Goal: Information Seeking & Learning: Understand process/instructions

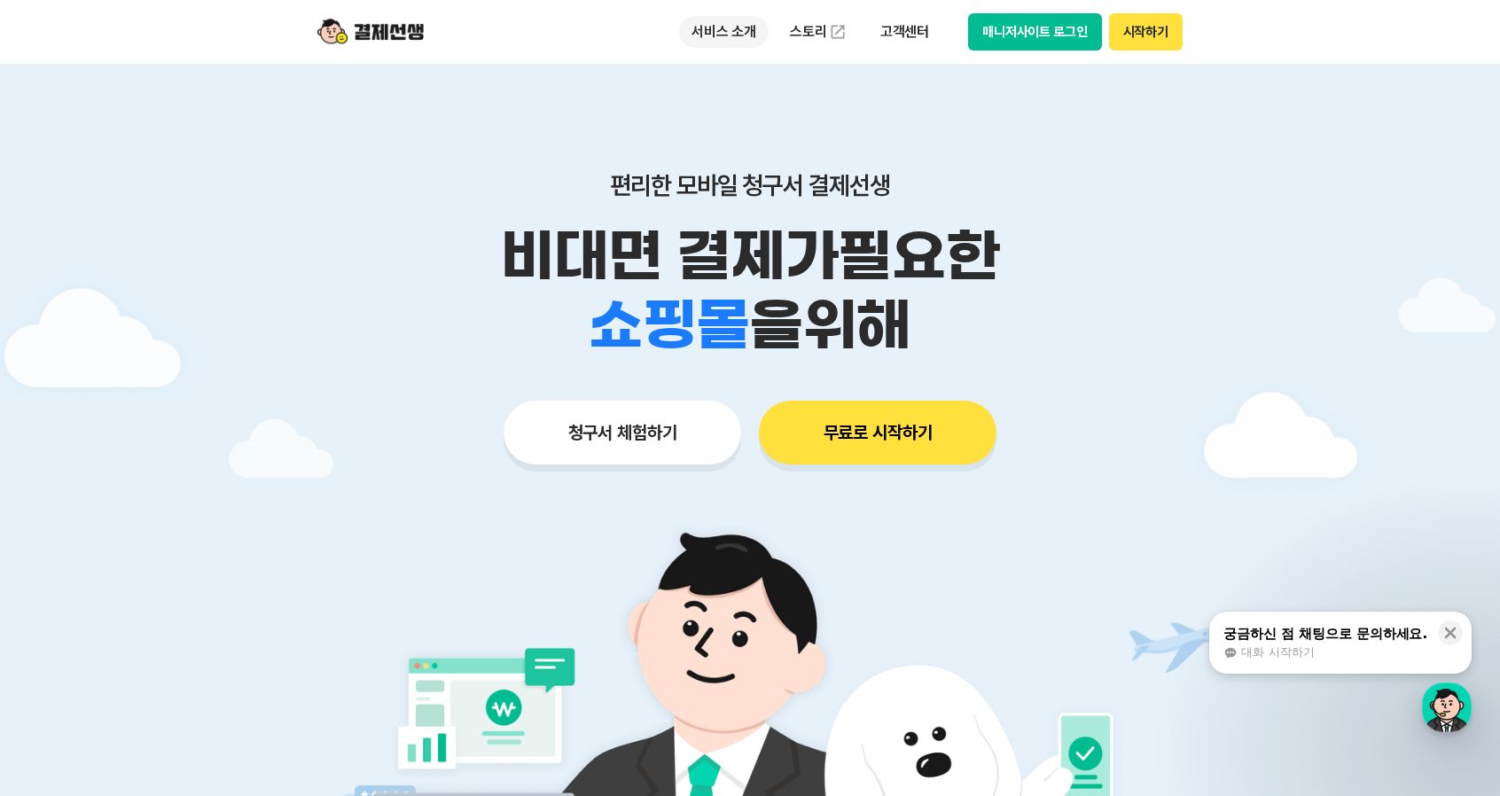
click at [739, 31] on p "서비스 소개" at bounding box center [724, 32] width 90 height 32
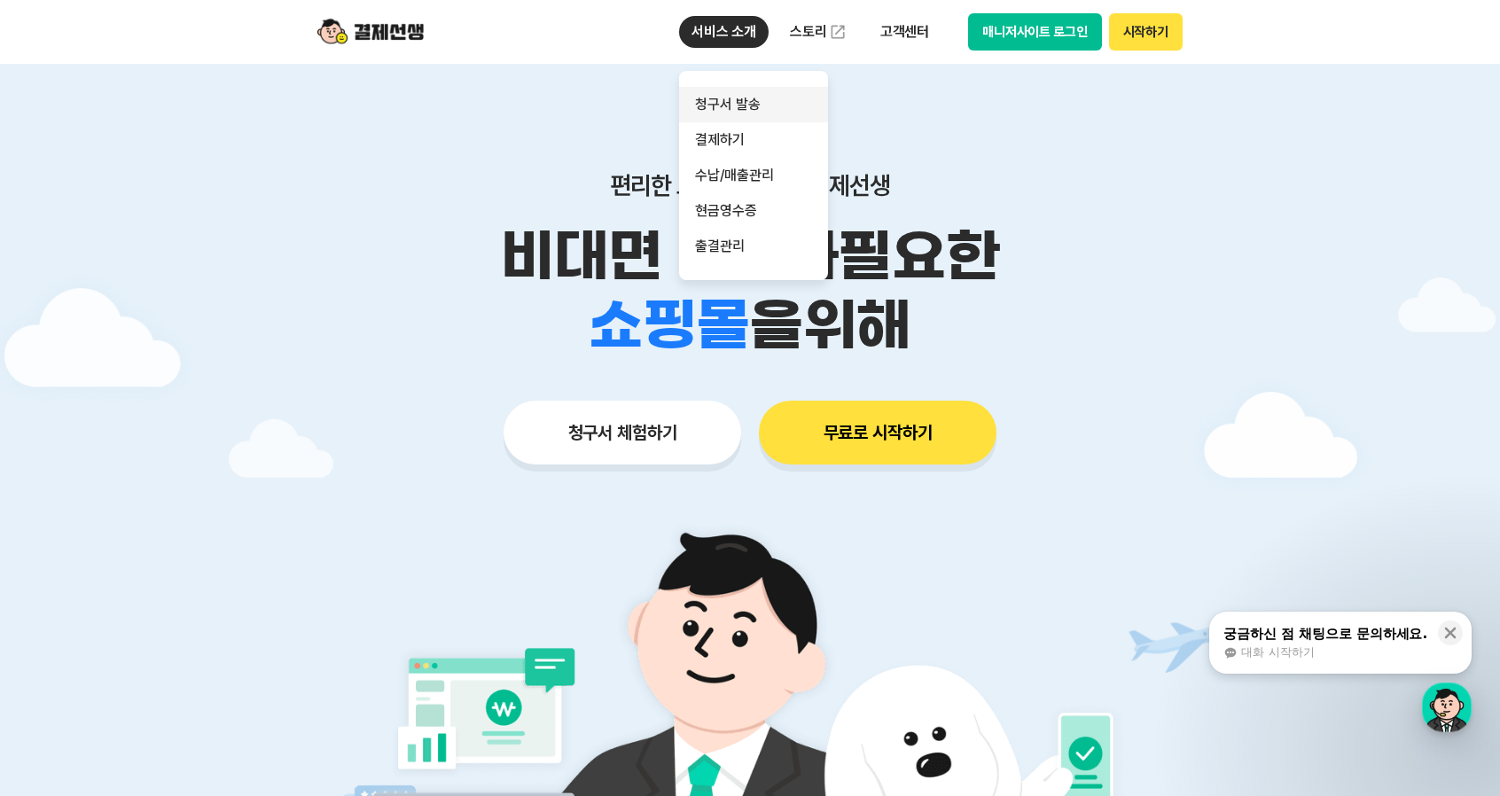
click at [734, 107] on link "청구서 발송" at bounding box center [753, 104] width 149 height 35
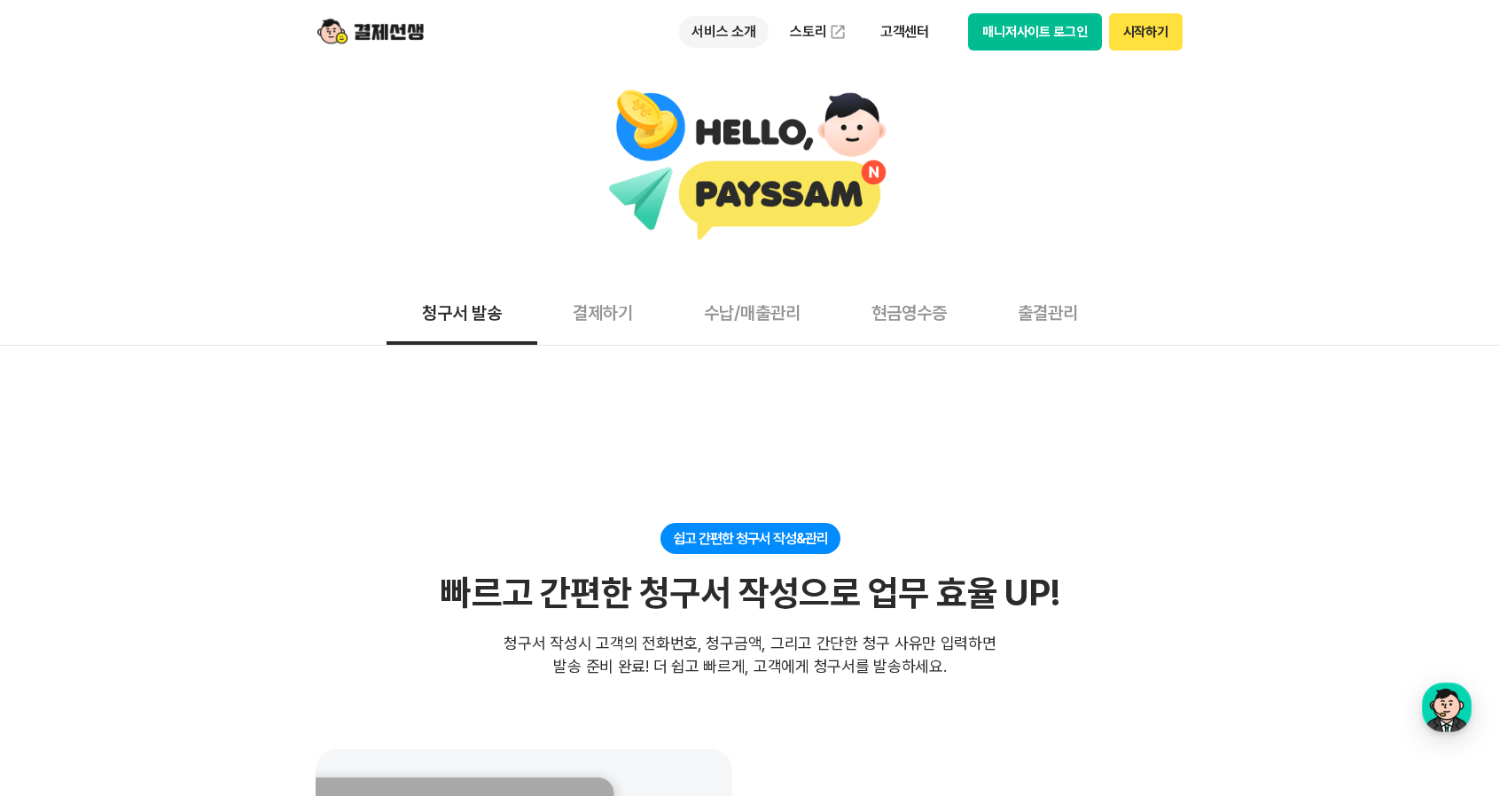
click at [741, 27] on p "서비스 소개" at bounding box center [724, 32] width 90 height 32
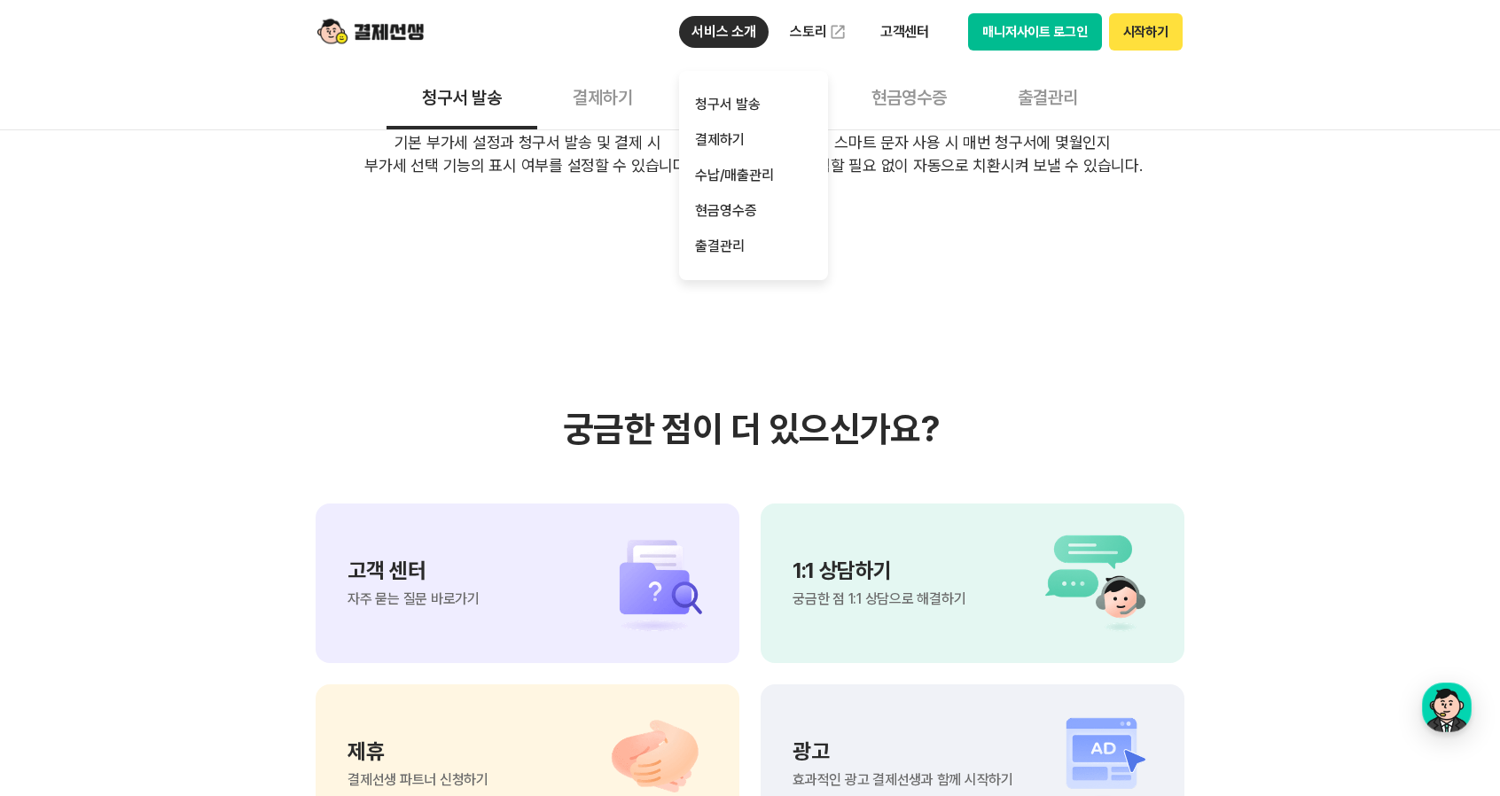
scroll to position [4078, 0]
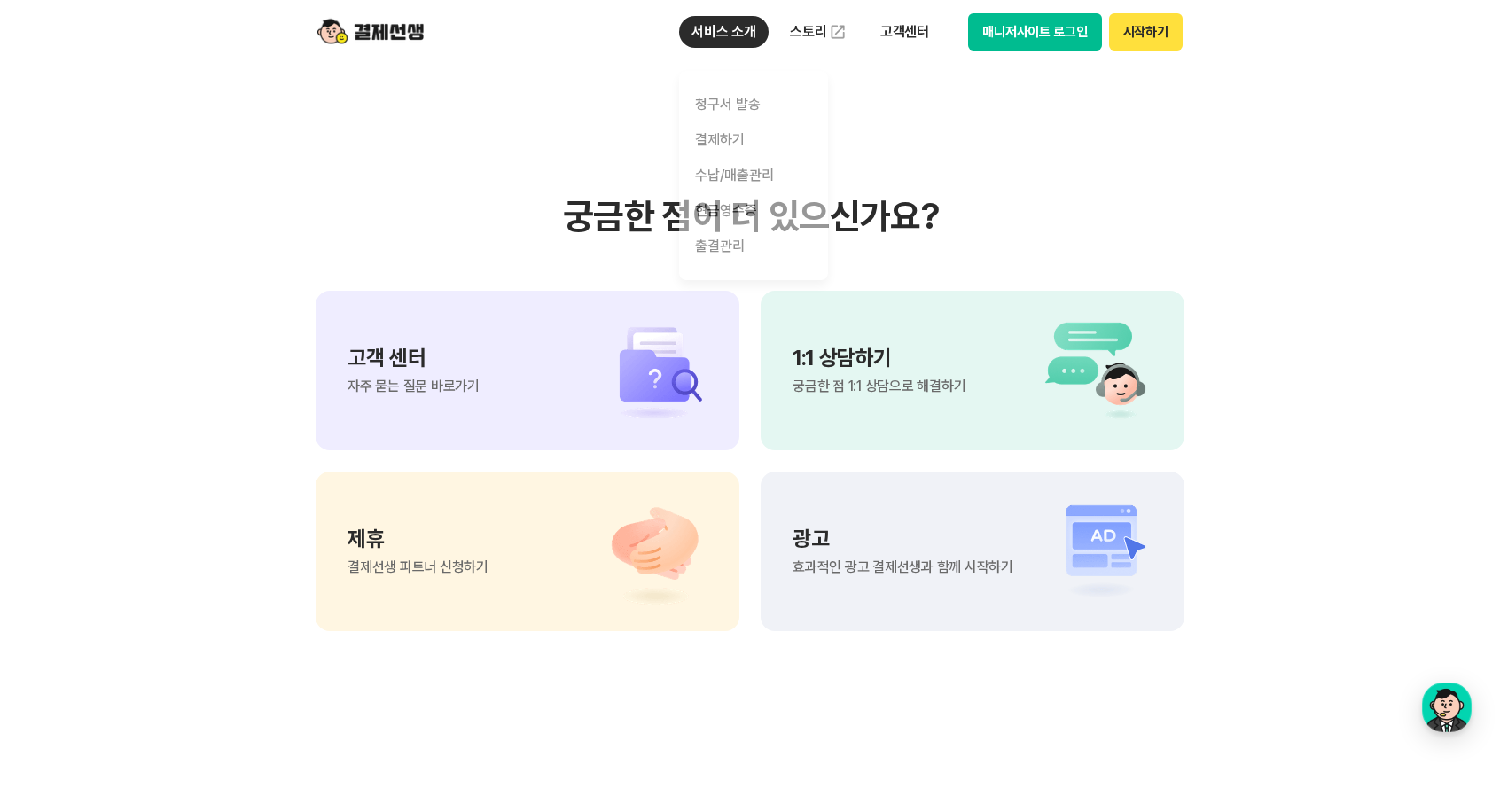
click at [559, 291] on div "고객 센터 자주 묻는 질문 바로가기" at bounding box center [528, 371] width 424 height 160
